Goal: Task Accomplishment & Management: Use online tool/utility

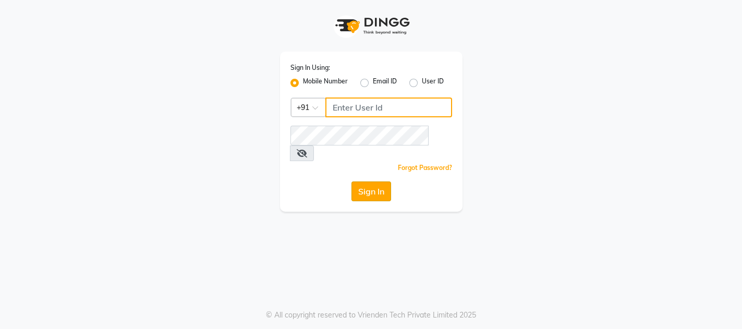
type input "9702753876"
click at [377, 181] on button "Sign In" at bounding box center [371, 191] width 40 height 20
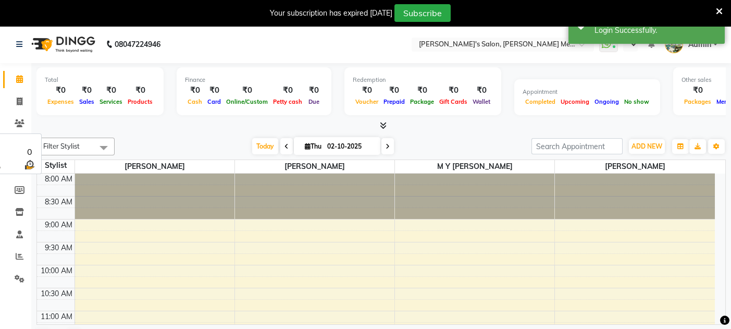
select select "en"
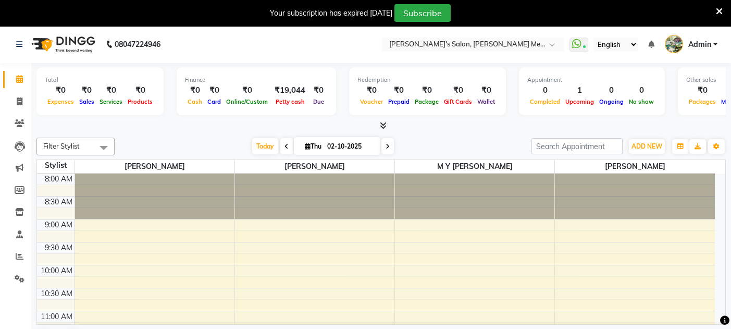
click at [718, 11] on icon at bounding box center [719, 11] width 7 height 9
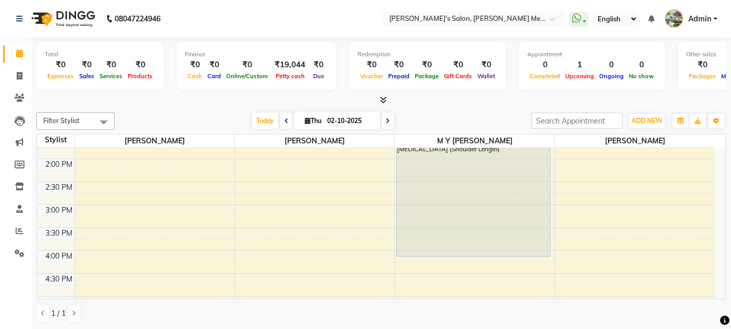
scroll to position [268, 0]
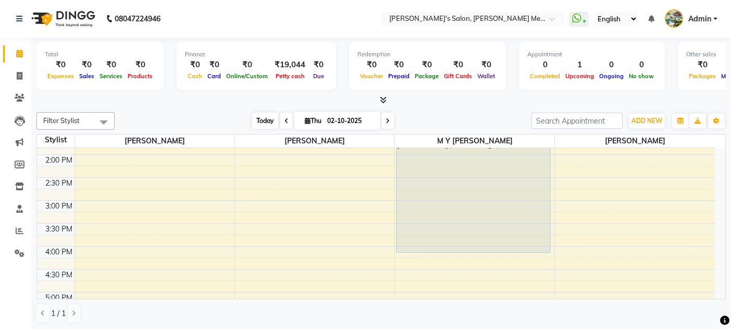
click at [265, 117] on span "Today" at bounding box center [265, 121] width 26 height 16
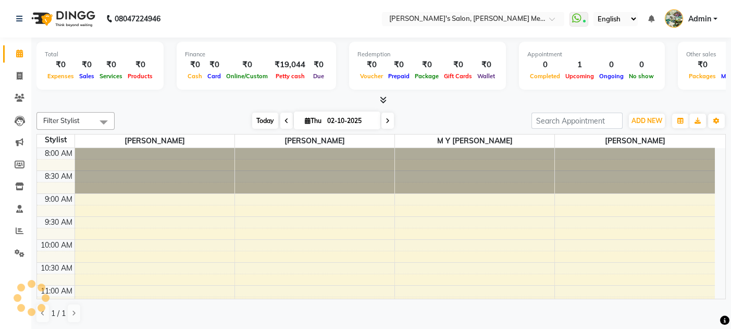
scroll to position [181, 0]
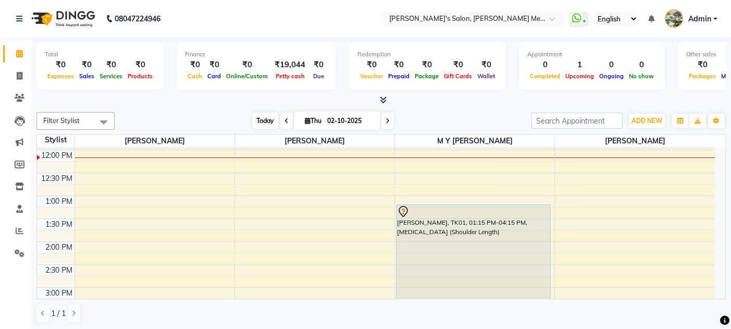
click at [265, 117] on span "Today" at bounding box center [265, 121] width 26 height 16
